Goal: Transaction & Acquisition: Purchase product/service

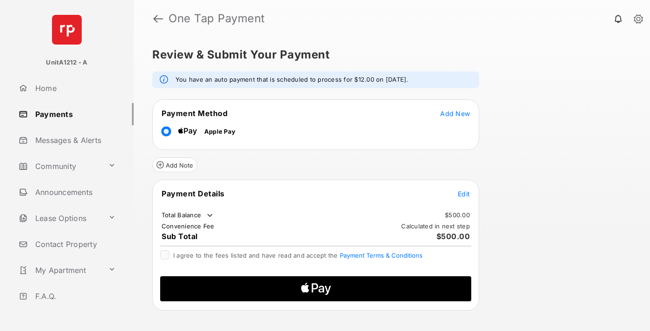
click at [455, 113] on span "Add New" at bounding box center [455, 114] width 30 height 8
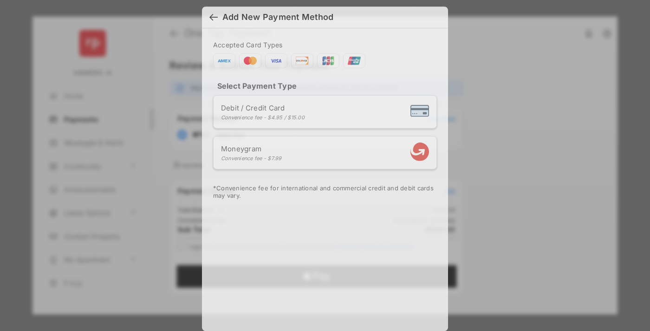
scroll to position [7, 0]
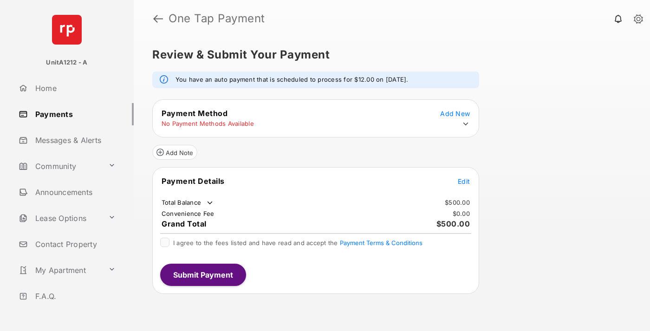
click at [466, 124] on icon at bounding box center [465, 124] width 8 height 8
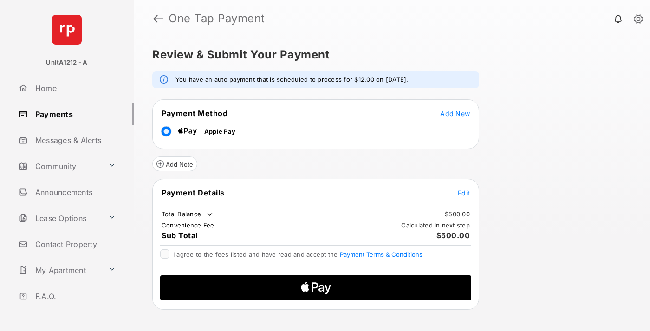
click at [464, 193] on span "Edit" at bounding box center [464, 193] width 12 height 8
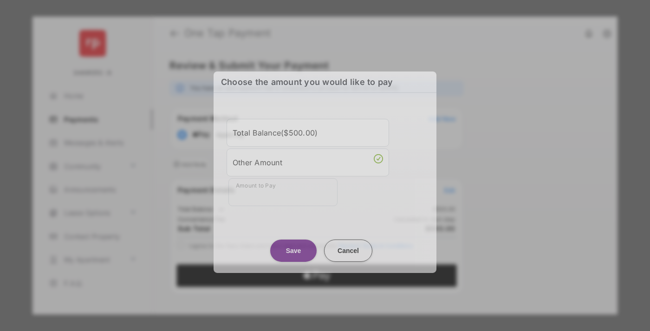
click at [308, 162] on div "Other Amount" at bounding box center [308, 162] width 150 height 16
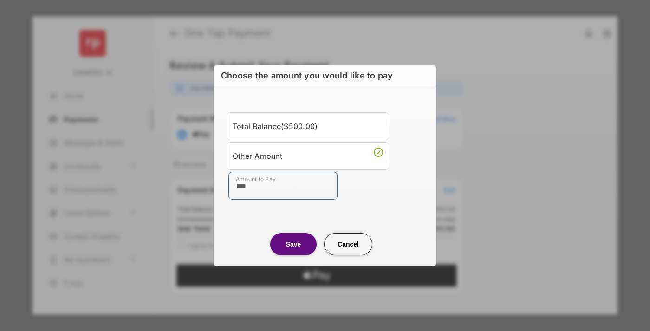
type input "***"
click at [293, 244] on button "Save" at bounding box center [293, 244] width 46 height 22
